Goal: Transaction & Acquisition: Obtain resource

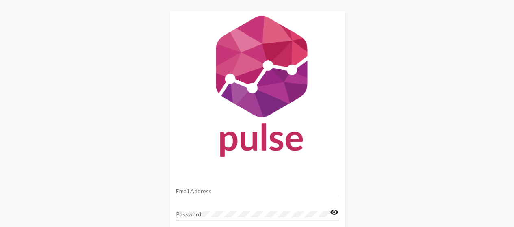
type input "[EMAIL_ADDRESS][DOMAIN_NAME]"
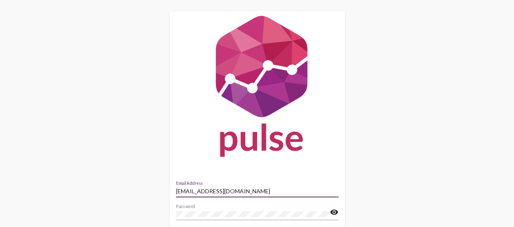
scroll to position [67, 0]
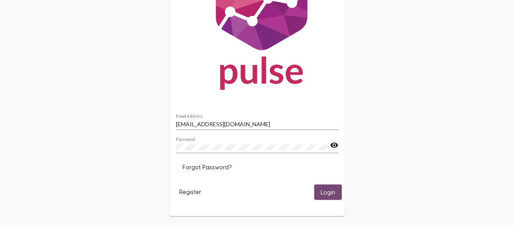
click at [331, 192] on span "Login" at bounding box center [327, 192] width 15 height 7
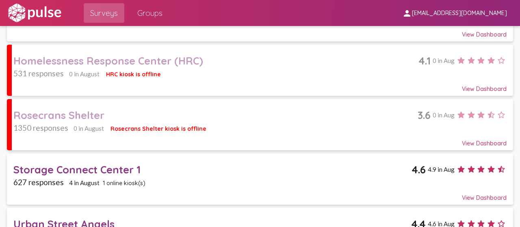
scroll to position [341, 0]
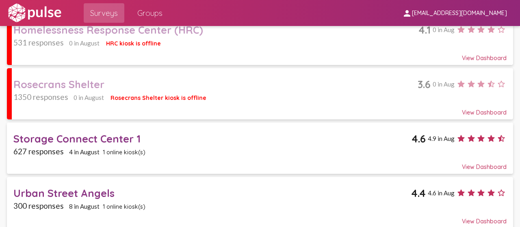
click at [60, 187] on div "Urban Street Angels" at bounding box center [211, 193] width 397 height 13
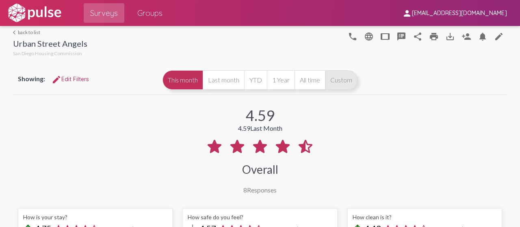
click at [333, 80] on button "Custom" at bounding box center [341, 79] width 32 height 19
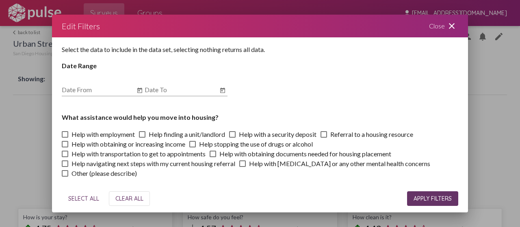
click at [31, 123] on div at bounding box center [260, 113] width 520 height 227
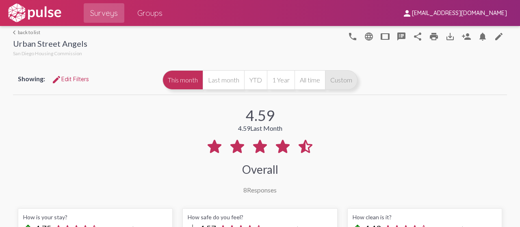
click at [339, 77] on button "Custom" at bounding box center [341, 79] width 32 height 19
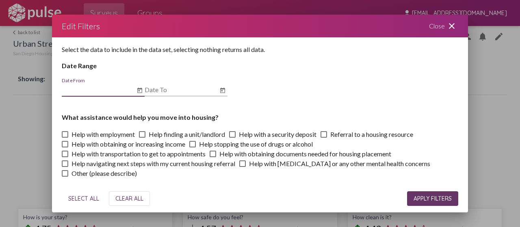
click at [103, 92] on input "Date From" at bounding box center [98, 89] width 73 height 7
type input "[DATE]"
click at [177, 92] on input "Date To" at bounding box center [181, 89] width 73 height 7
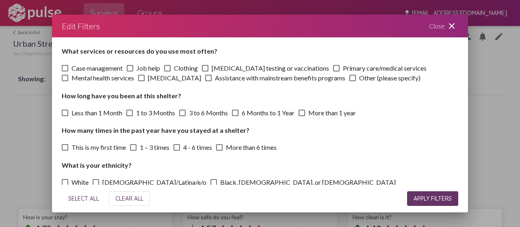
scroll to position [162, 0]
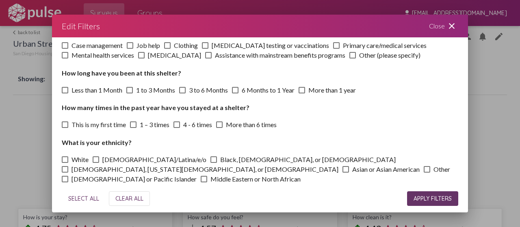
type input "[DATE]"
click at [425, 198] on span "APPLY FILTERS" at bounding box center [432, 198] width 38 height 7
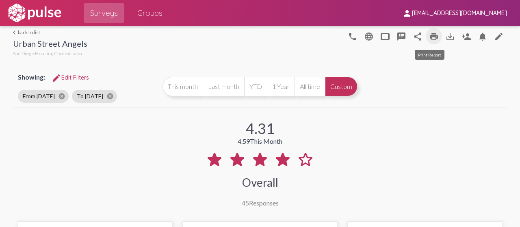
click at [429, 35] on mat-icon "print" at bounding box center [434, 37] width 10 height 10
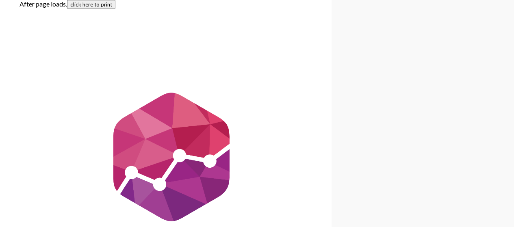
click at [94, 7] on button "click here to print" at bounding box center [91, 4] width 48 height 9
